Goal: Task Accomplishment & Management: Use online tool/utility

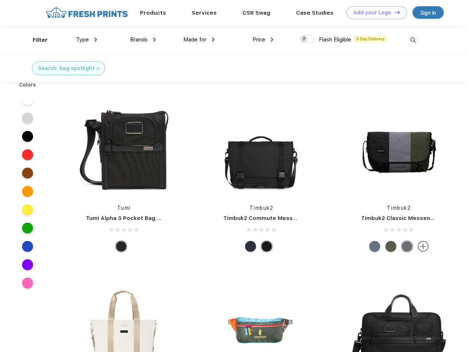
scroll to position [0, 0]
click at [374, 12] on link "Add your Logo Design Tool" at bounding box center [376, 12] width 61 height 13
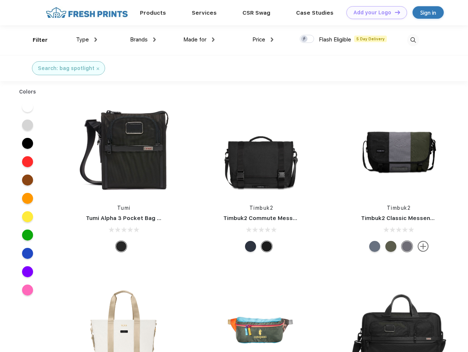
click at [0, 0] on div "Design Tool" at bounding box center [0, 0] width 0 height 0
click at [394, 12] on link "Add your Logo Design Tool" at bounding box center [376, 12] width 61 height 13
click at [35, 40] on div "Filter" at bounding box center [40, 40] width 15 height 8
click at [87, 40] on span "Type" at bounding box center [82, 39] width 13 height 7
click at [143, 40] on span "Brands" at bounding box center [139, 39] width 18 height 7
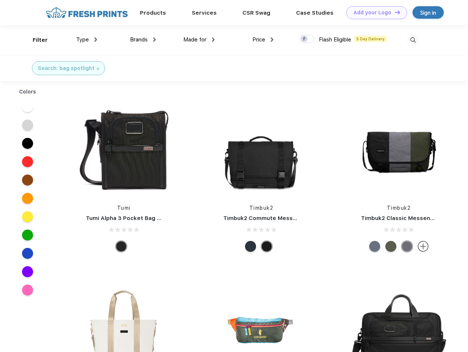
click at [199, 40] on span "Made for" at bounding box center [194, 39] width 23 height 7
click at [263, 40] on span "Price" at bounding box center [258, 39] width 13 height 7
click at [307, 39] on div at bounding box center [307, 39] width 14 height 8
click at [304, 39] on input "checkbox" at bounding box center [302, 37] width 5 height 5
click at [413, 40] on img at bounding box center [413, 40] width 12 height 12
